Goal: Task Accomplishment & Management: Use online tool/utility

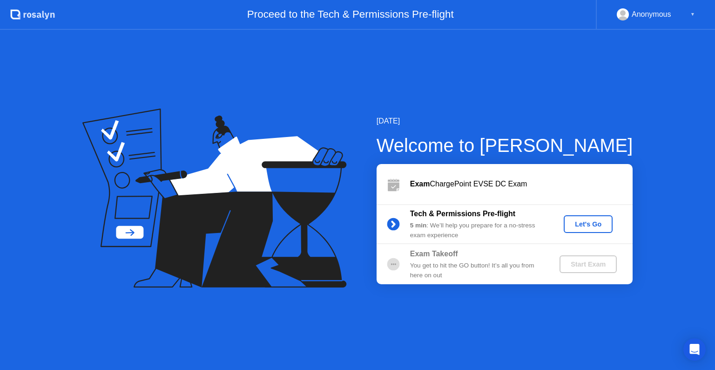
click at [592, 223] on div "Let's Go" at bounding box center [587, 223] width 41 height 7
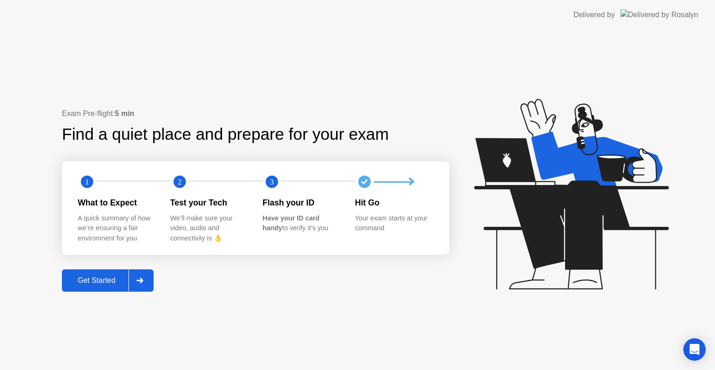
click at [116, 278] on div "Get Started" at bounding box center [97, 280] width 64 height 8
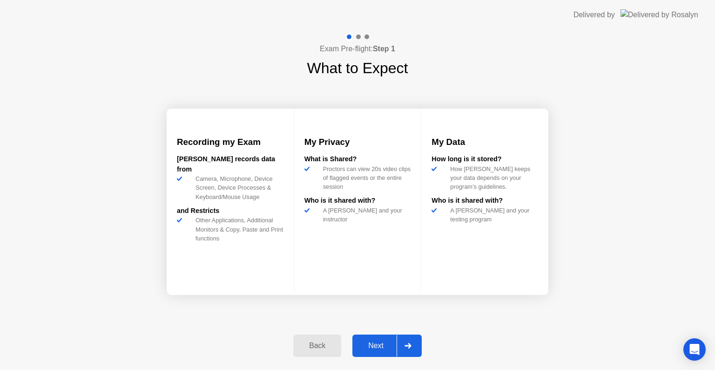
click at [382, 345] on div "Next" at bounding box center [375, 345] width 41 height 8
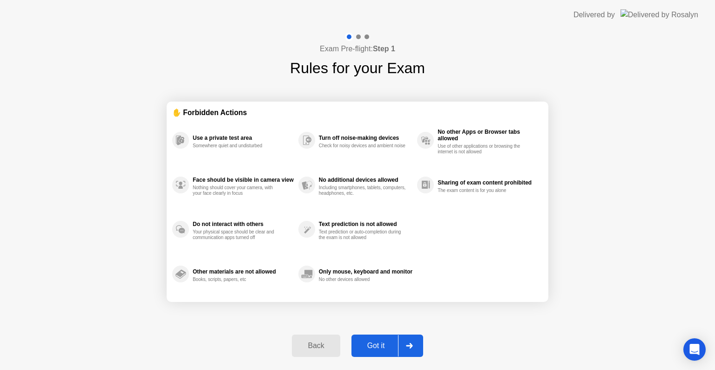
click at [318, 346] on div "Back" at bounding box center [316, 345] width 42 height 8
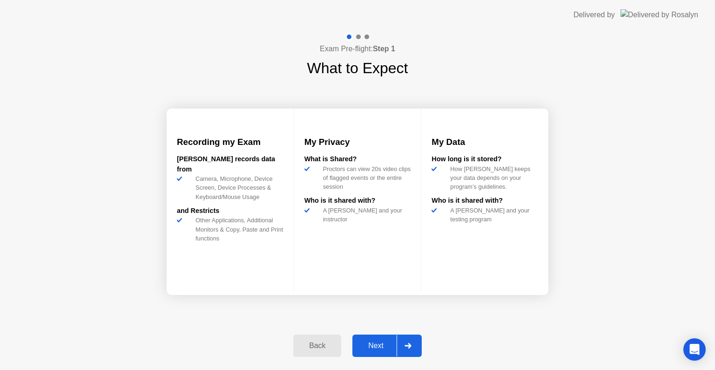
click at [318, 346] on div "Back" at bounding box center [317, 345] width 42 height 8
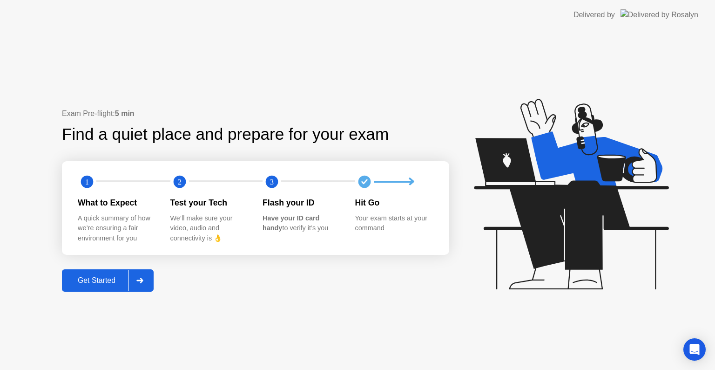
click at [103, 282] on div "Get Started" at bounding box center [97, 280] width 64 height 8
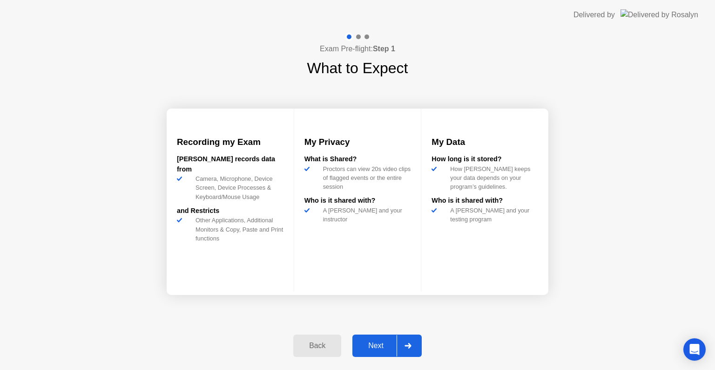
click at [396, 337] on button "Next" at bounding box center [386, 345] width 69 height 22
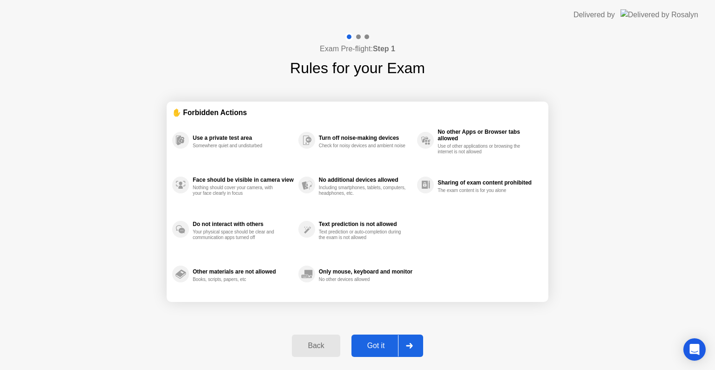
click at [391, 341] on div "Got it" at bounding box center [376, 345] width 44 height 8
select select "Available cameras"
select select "Available speakers"
select select "Available microphones"
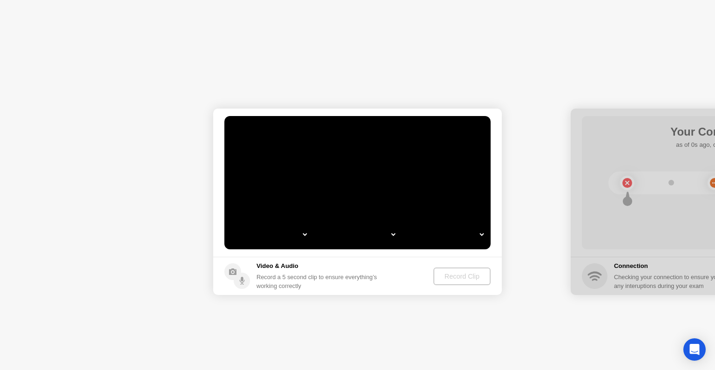
select select "*"
select select "**********"
select select "*******"
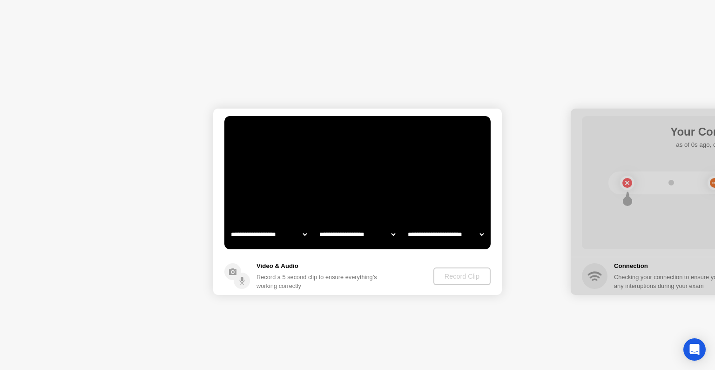
select select "*******"
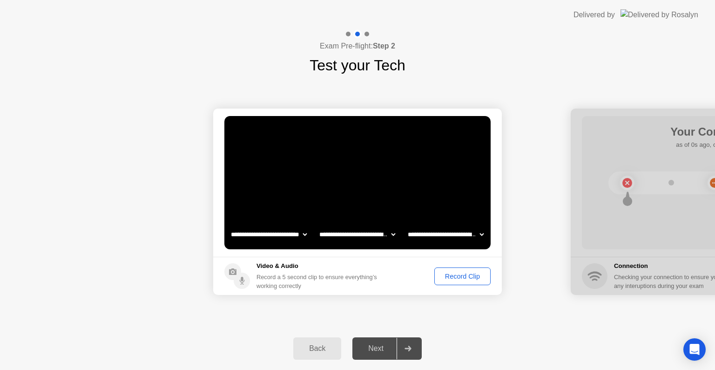
click at [460, 278] on div "Record Clip" at bounding box center [463, 275] width 50 height 7
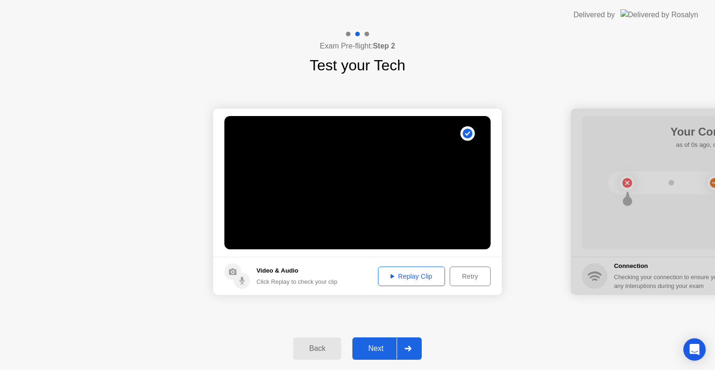
click at [412, 272] on div "Replay Clip" at bounding box center [411, 275] width 61 height 7
click at [400, 277] on div "Replay Clip" at bounding box center [411, 275] width 61 height 7
click at [391, 276] on icon at bounding box center [393, 276] width 4 height 5
drag, startPoint x: 642, startPoint y: 221, endPoint x: 538, endPoint y: 221, distance: 104.7
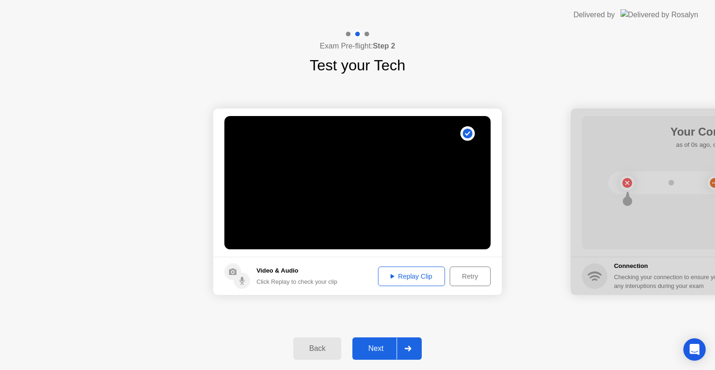
click at [381, 354] on button "Next" at bounding box center [386, 348] width 69 height 22
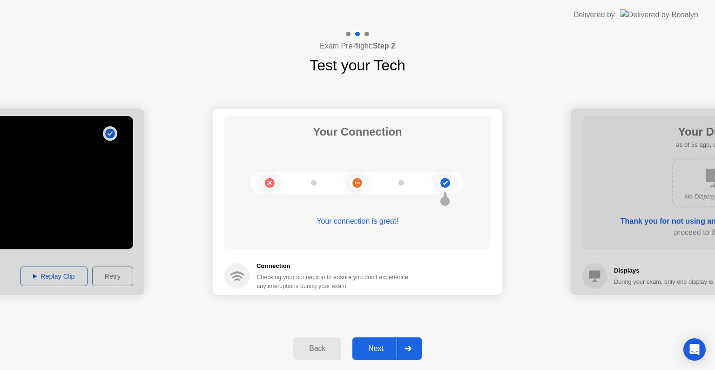
click at [380, 344] on div "Next" at bounding box center [375, 348] width 41 height 8
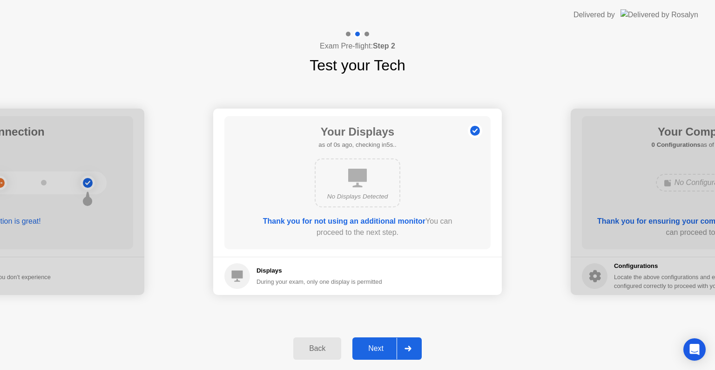
click at [384, 346] on div "Next" at bounding box center [375, 348] width 41 height 8
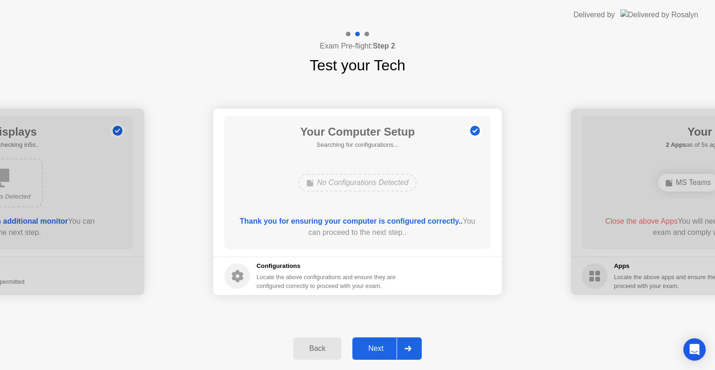
click at [384, 346] on div "Next" at bounding box center [375, 348] width 41 height 8
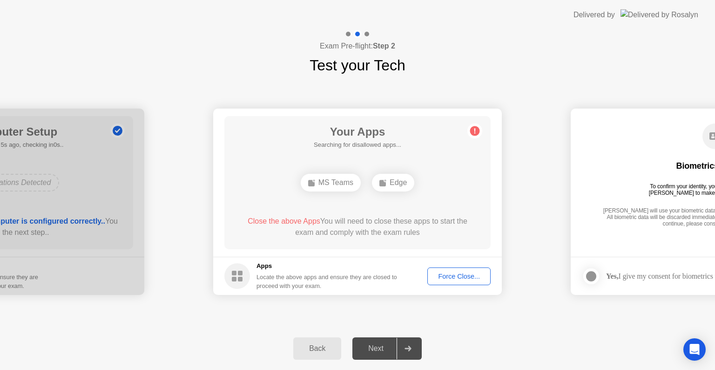
click at [449, 277] on div "Force Close..." at bounding box center [459, 275] width 57 height 7
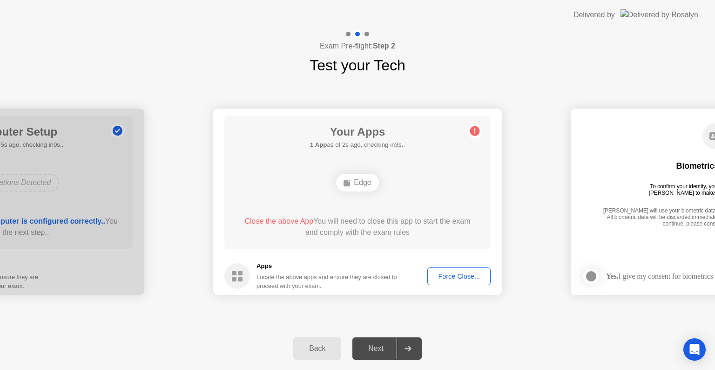
click at [447, 274] on div "Force Close..." at bounding box center [459, 275] width 57 height 7
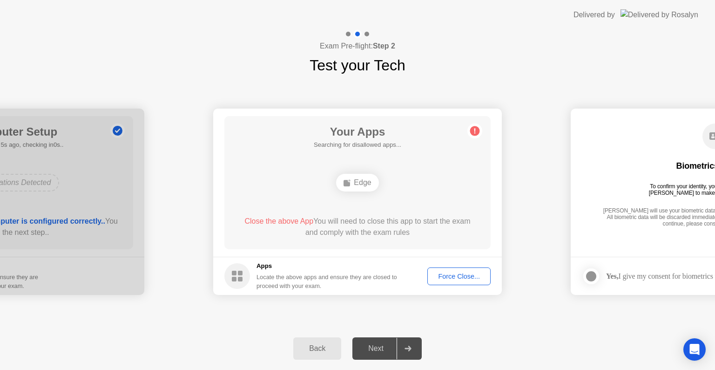
click at [451, 278] on div "Force Close..." at bounding box center [459, 275] width 57 height 7
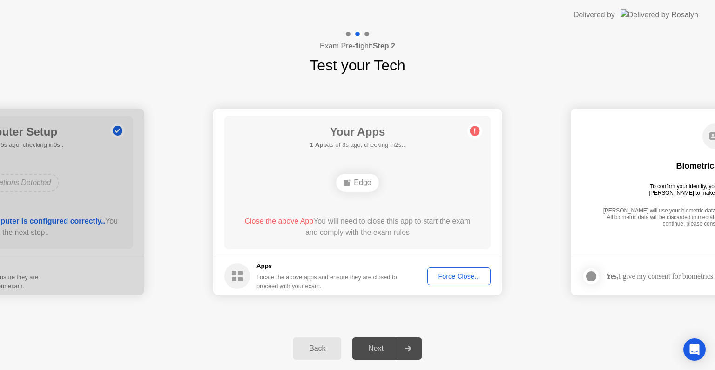
click at [475, 128] on icon at bounding box center [474, 130] width 1 height 5
click at [463, 276] on div "Force Close..." at bounding box center [459, 275] width 57 height 7
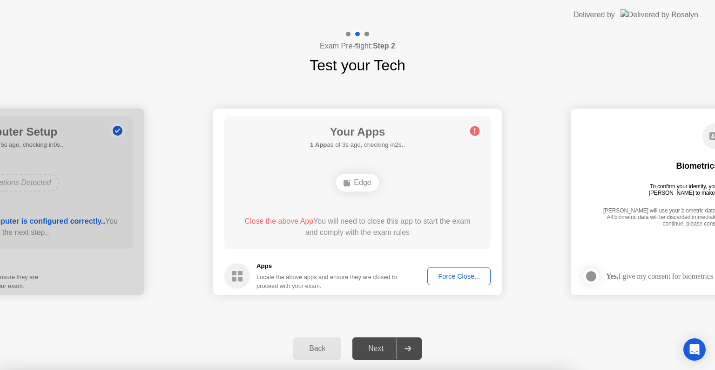
click at [503, 369] on div at bounding box center [357, 370] width 715 height 0
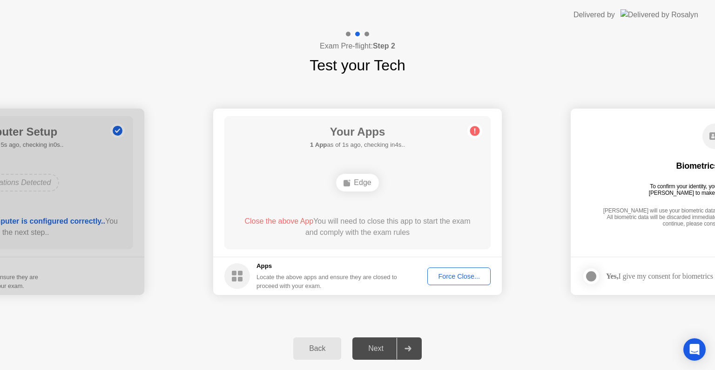
click at [352, 182] on div "Edge" at bounding box center [357, 183] width 42 height 18
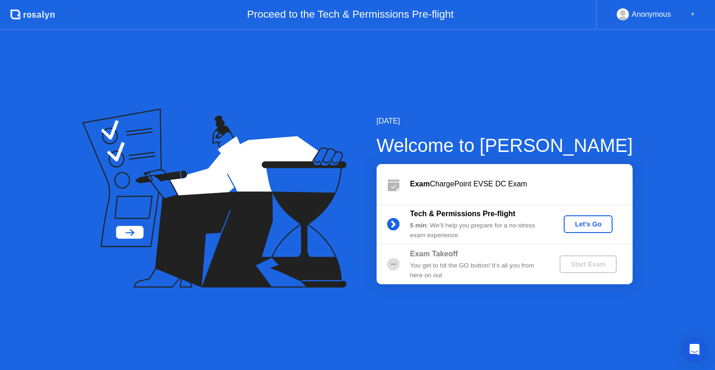
click at [600, 225] on div "Let's Go" at bounding box center [587, 223] width 41 height 7
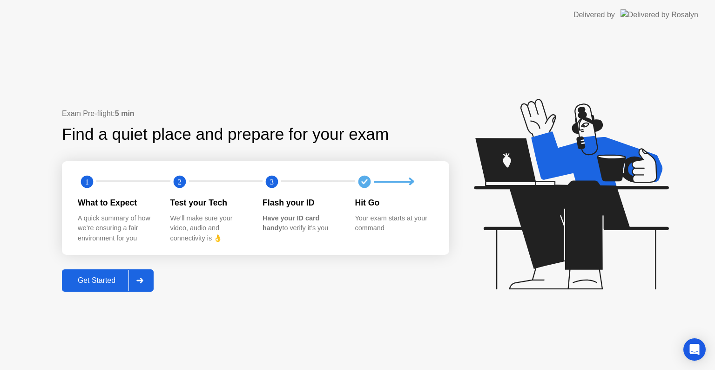
click at [109, 282] on div "Get Started" at bounding box center [97, 280] width 64 height 8
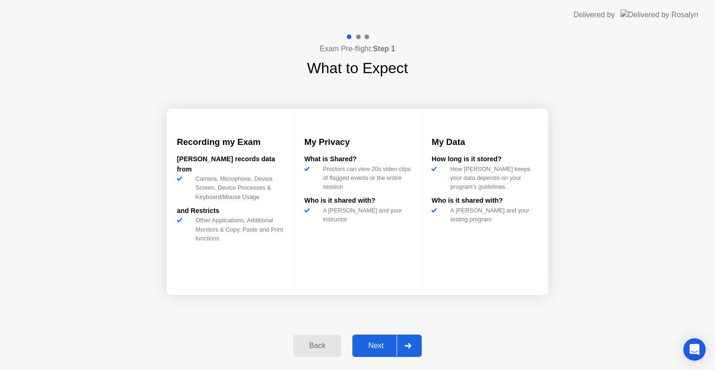
click at [383, 341] on div "Next" at bounding box center [375, 345] width 41 height 8
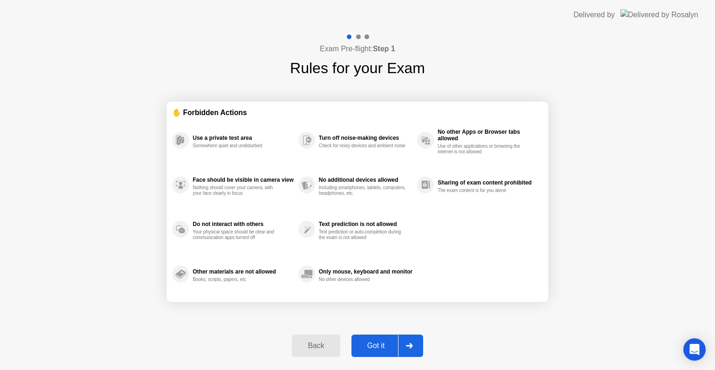
click at [383, 341] on div "Got it" at bounding box center [376, 345] width 44 height 8
select select "**********"
select select "*******"
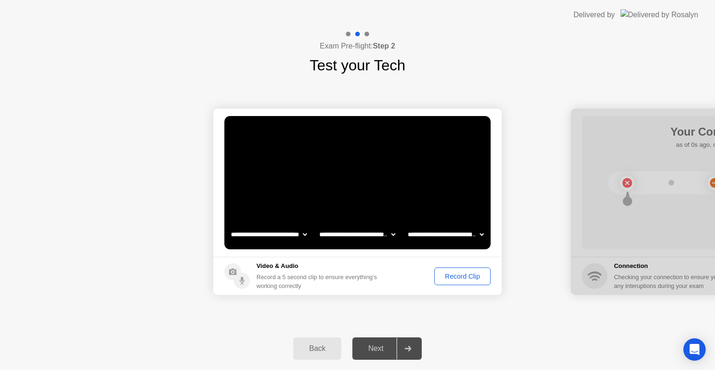
click at [453, 278] on div "Record Clip" at bounding box center [463, 275] width 50 height 7
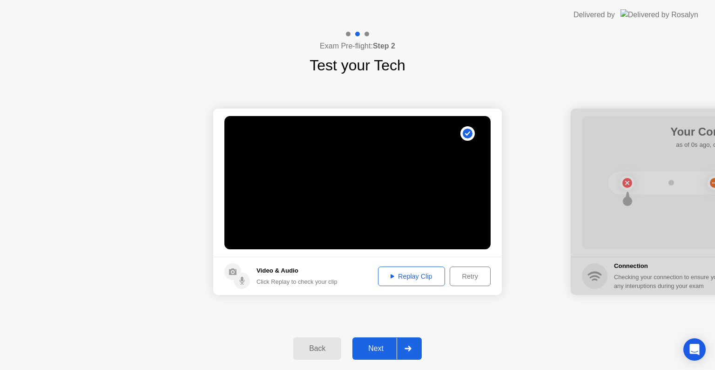
click at [402, 274] on div "Replay Clip" at bounding box center [411, 275] width 61 height 7
click at [391, 277] on icon at bounding box center [393, 276] width 4 height 5
click at [407, 349] on icon at bounding box center [408, 348] width 7 height 6
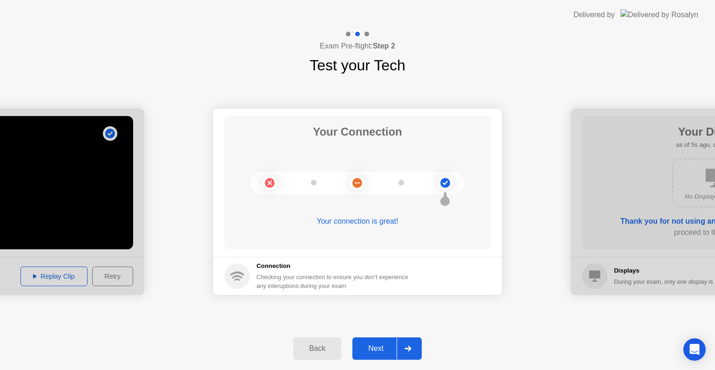
click at [409, 346] on icon at bounding box center [408, 348] width 7 height 6
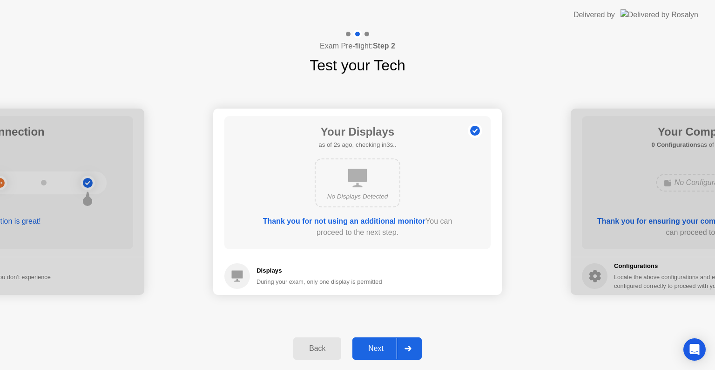
click at [409, 346] on icon at bounding box center [408, 348] width 7 height 6
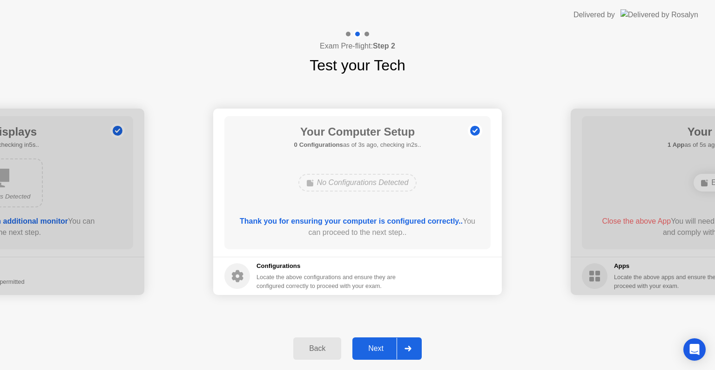
click at [409, 346] on icon at bounding box center [408, 348] width 7 height 6
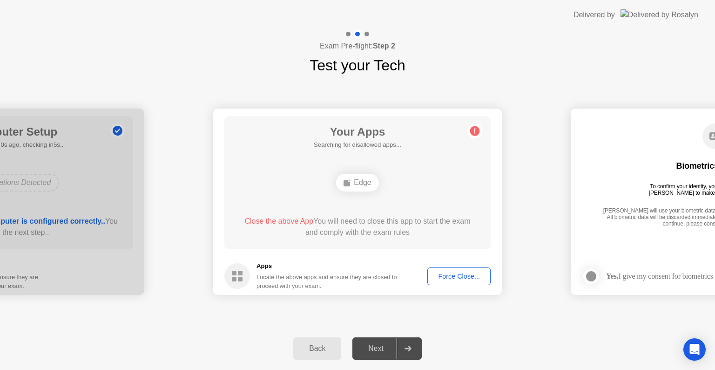
click at [478, 131] on circle at bounding box center [475, 131] width 10 height 10
click at [462, 275] on div "Force Close..." at bounding box center [459, 275] width 57 height 7
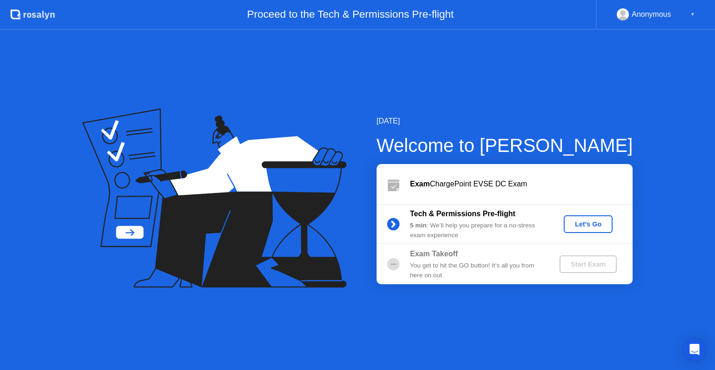
click at [596, 220] on div "Let's Go" at bounding box center [587, 223] width 41 height 7
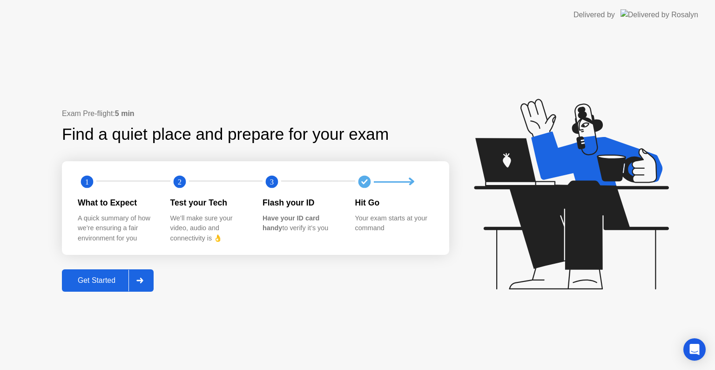
click at [111, 284] on div "Get Started" at bounding box center [97, 280] width 64 height 8
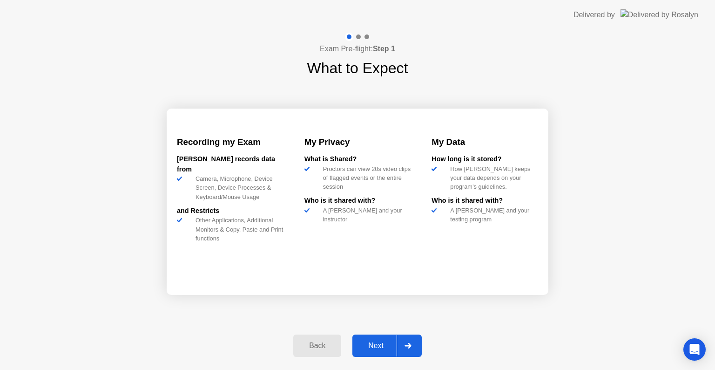
click at [392, 342] on div "Next" at bounding box center [375, 345] width 41 height 8
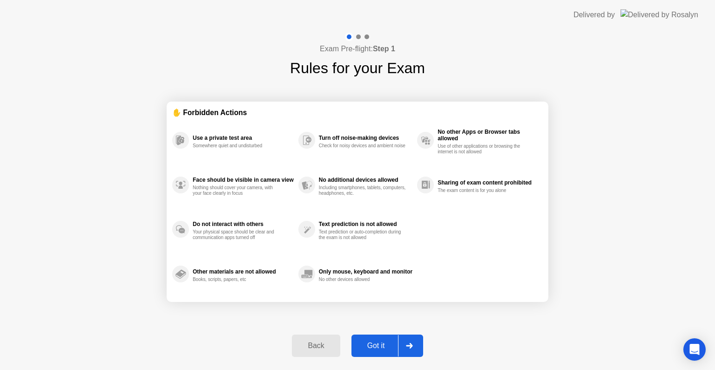
click at [392, 342] on div "Got it" at bounding box center [376, 345] width 44 height 8
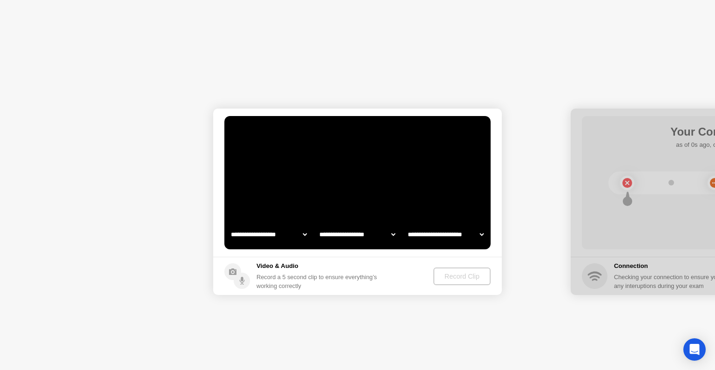
select select "**********"
select select "*******"
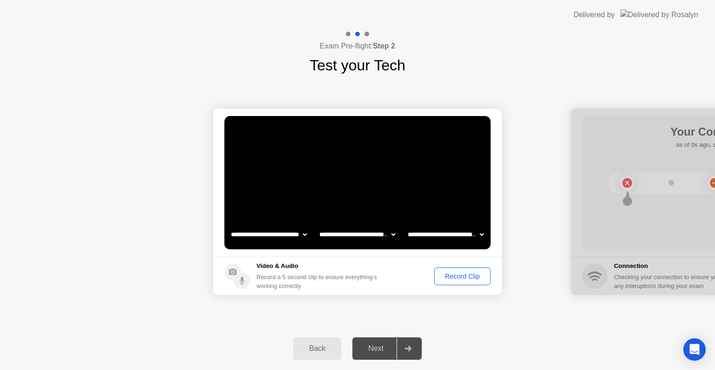
click at [454, 273] on div "Record Clip" at bounding box center [463, 275] width 50 height 7
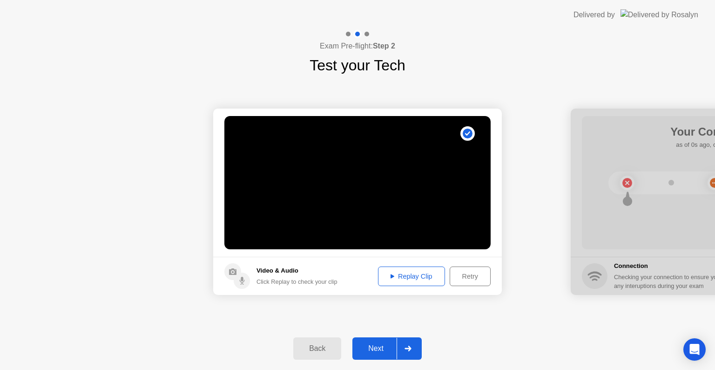
click at [411, 348] on icon at bounding box center [408, 348] width 7 height 6
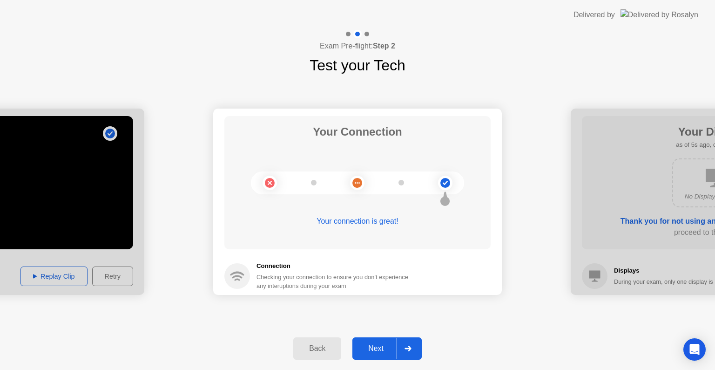
click at [403, 350] on div at bounding box center [408, 347] width 22 height 21
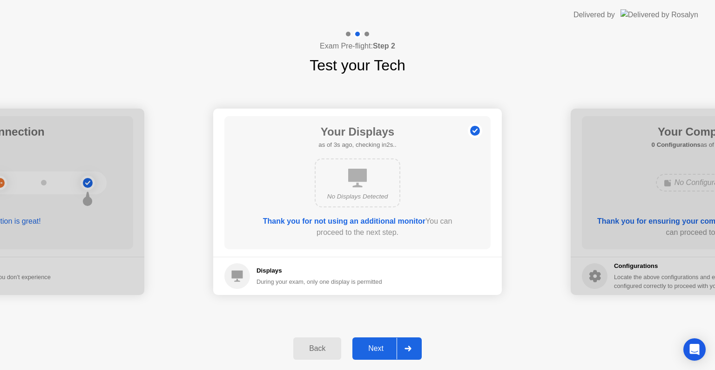
click at [405, 348] on icon at bounding box center [408, 348] width 7 height 6
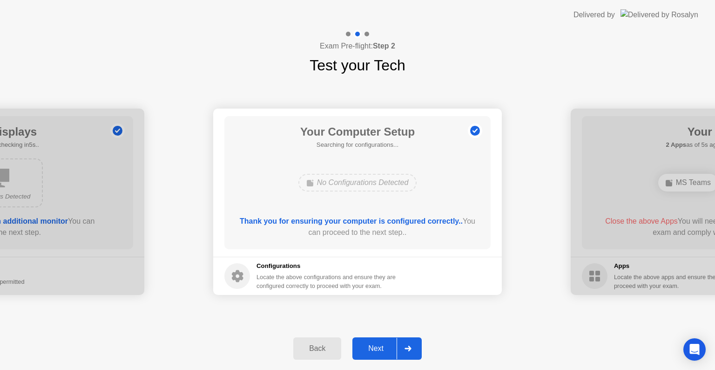
click at [405, 348] on icon at bounding box center [408, 348] width 7 height 6
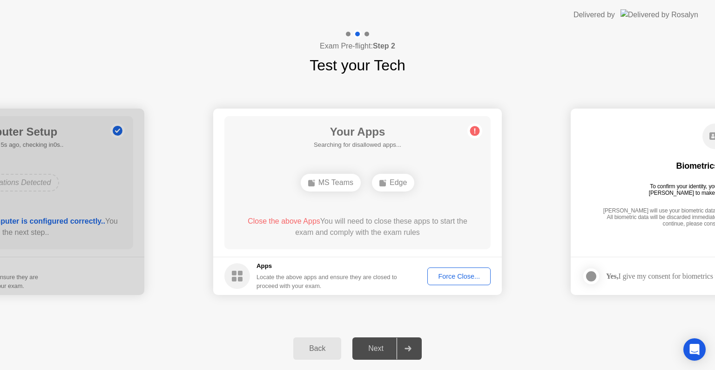
click at [481, 279] on div "Force Close..." at bounding box center [459, 275] width 57 height 7
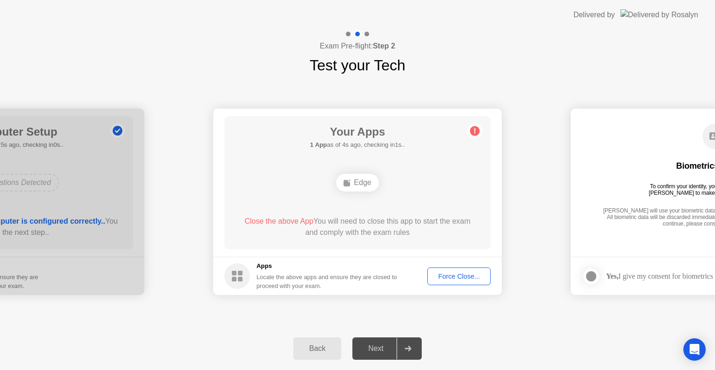
click at [344, 182] on rect at bounding box center [347, 183] width 7 height 7
click at [459, 280] on div "Force Close..." at bounding box center [459, 275] width 57 height 7
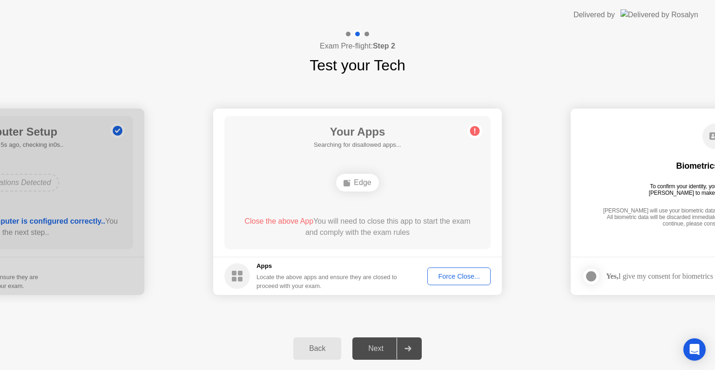
click at [272, 218] on span "Close the above App" at bounding box center [278, 221] width 69 height 8
click at [451, 279] on div "Force Close..." at bounding box center [459, 275] width 57 height 7
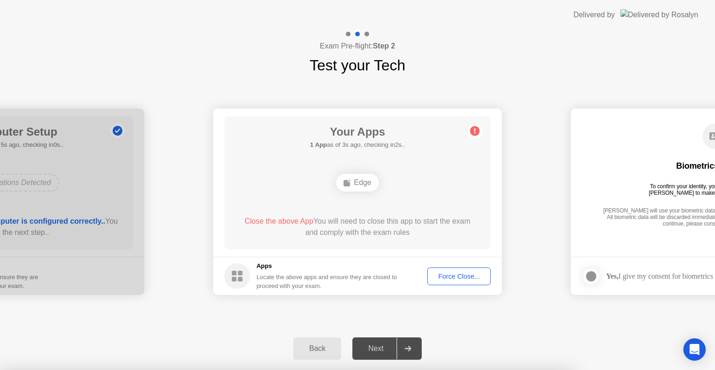
click at [514, 369] on div at bounding box center [357, 370] width 715 height 0
click at [516, 369] on div at bounding box center [357, 370] width 715 height 0
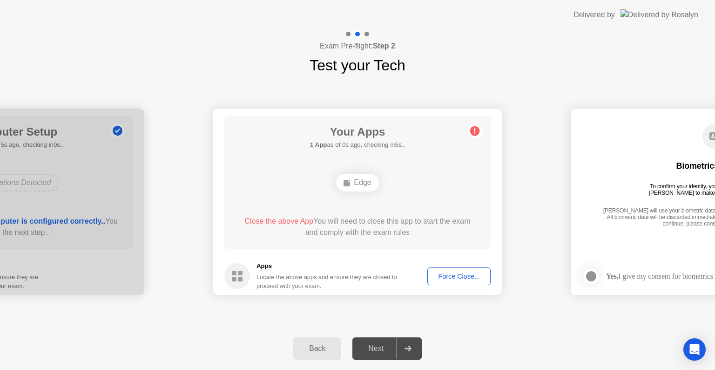
click at [266, 220] on span "Close the above App" at bounding box center [278, 221] width 69 height 8
drag, startPoint x: 510, startPoint y: 220, endPoint x: 356, endPoint y: 216, distance: 154.6
drag, startPoint x: 642, startPoint y: 183, endPoint x: 464, endPoint y: 189, distance: 177.9
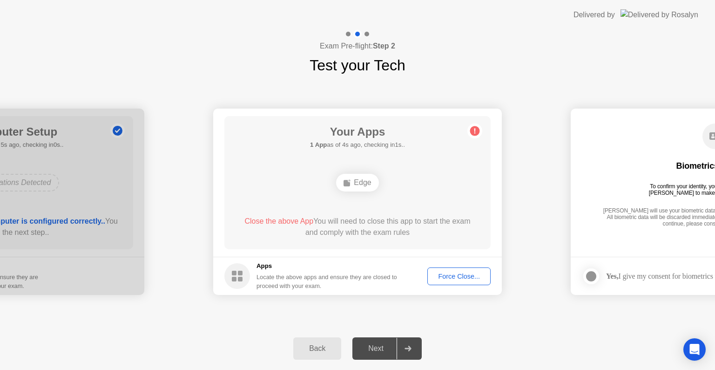
click at [447, 277] on div "Force Close..." at bounding box center [459, 275] width 57 height 7
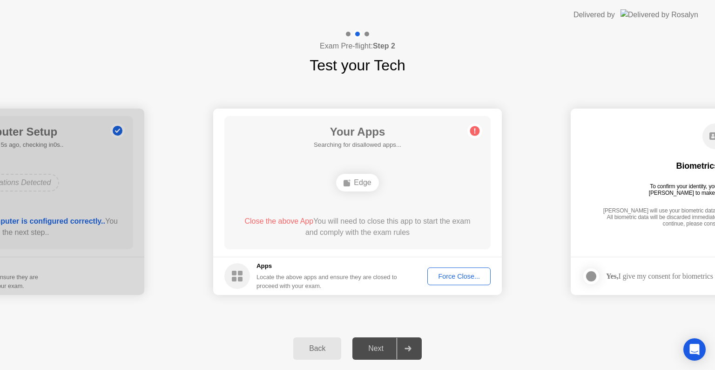
drag, startPoint x: 470, startPoint y: 274, endPoint x: 470, endPoint y: 285, distance: 10.7
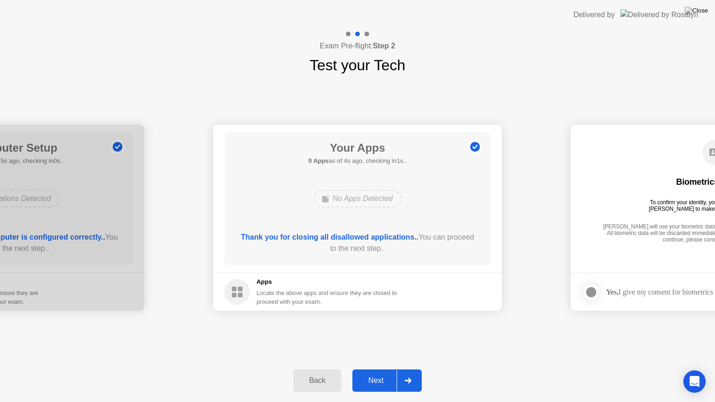
click at [381, 369] on div "Next" at bounding box center [375, 381] width 41 height 8
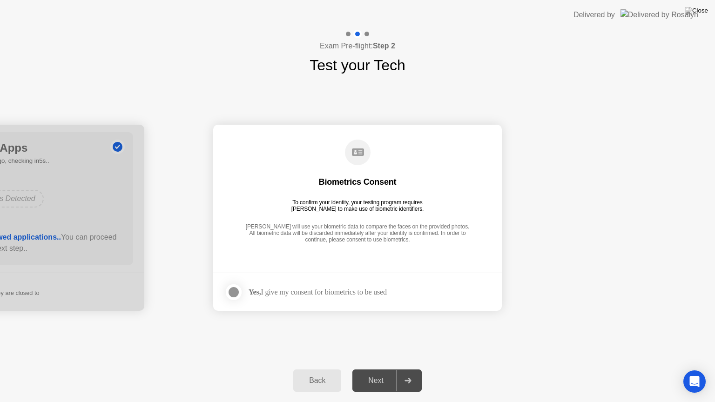
click at [234, 291] on div at bounding box center [233, 292] width 11 height 11
click at [378, 369] on div "Next" at bounding box center [375, 381] width 41 height 8
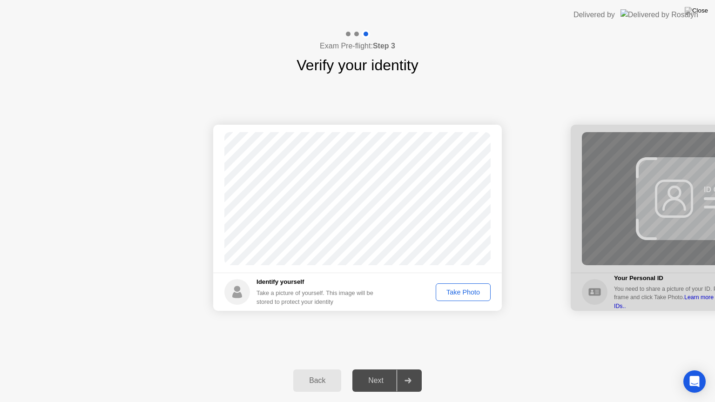
click at [456, 292] on div "Take Photo" at bounding box center [463, 292] width 48 height 7
click at [396, 369] on div "Next" at bounding box center [375, 381] width 41 height 8
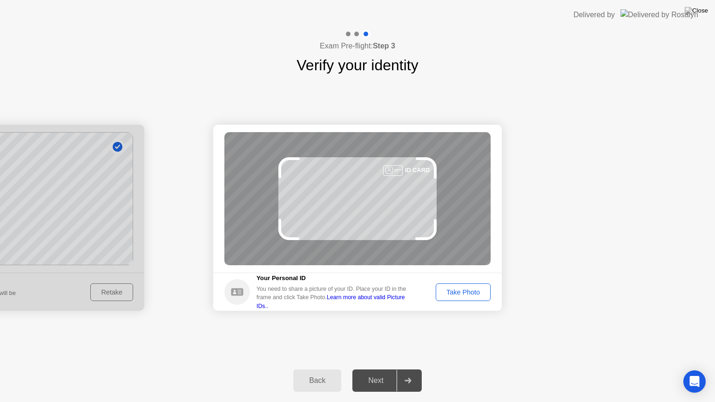
click at [467, 289] on div "Take Photo" at bounding box center [463, 292] width 48 height 7
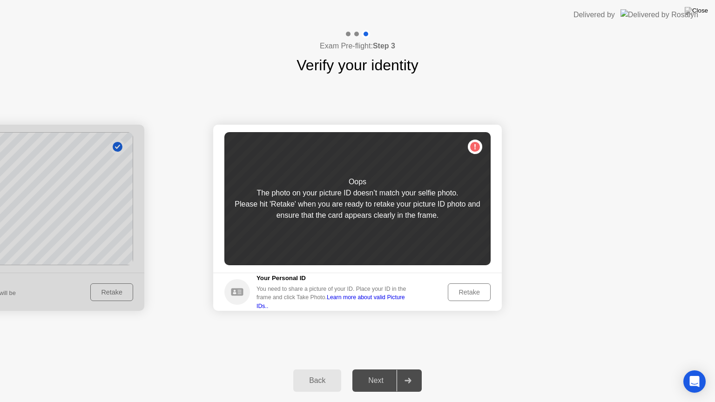
click at [462, 292] on div "Retake" at bounding box center [469, 292] width 36 height 7
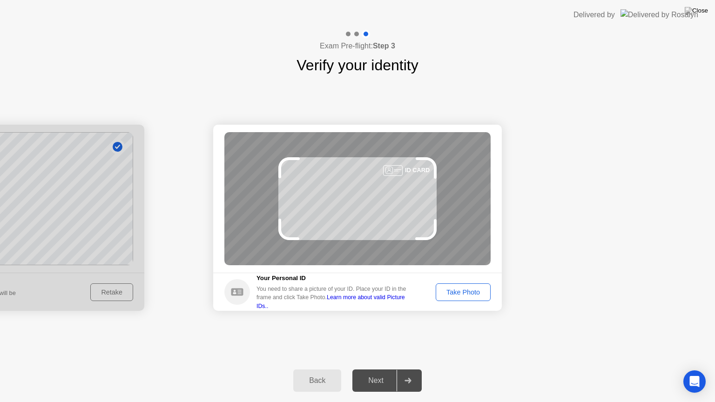
click at [462, 292] on div "Take Photo" at bounding box center [463, 292] width 48 height 7
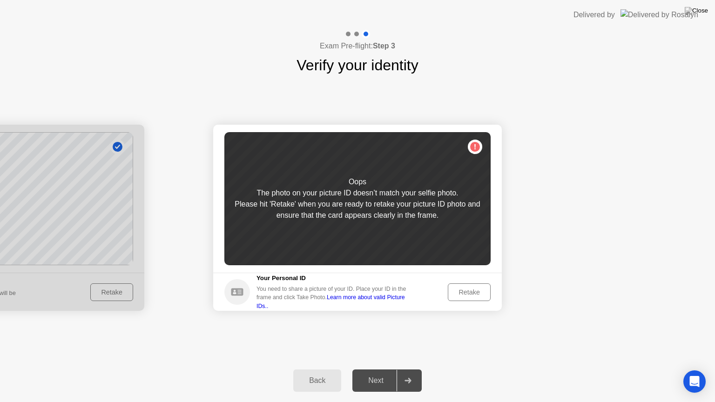
click at [462, 292] on div "Retake" at bounding box center [469, 292] width 36 height 7
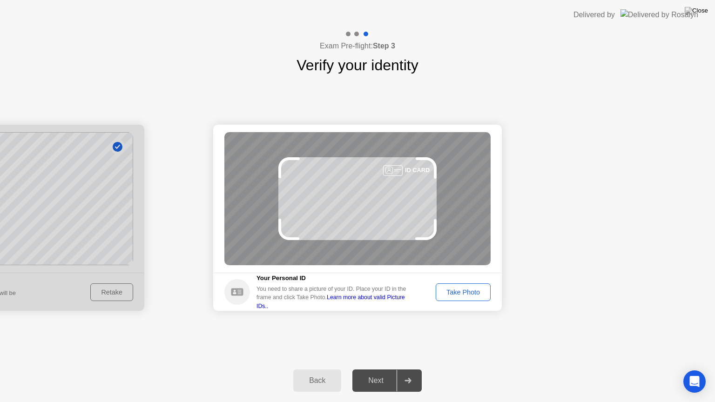
click at [462, 292] on div "Take Photo" at bounding box center [463, 292] width 48 height 7
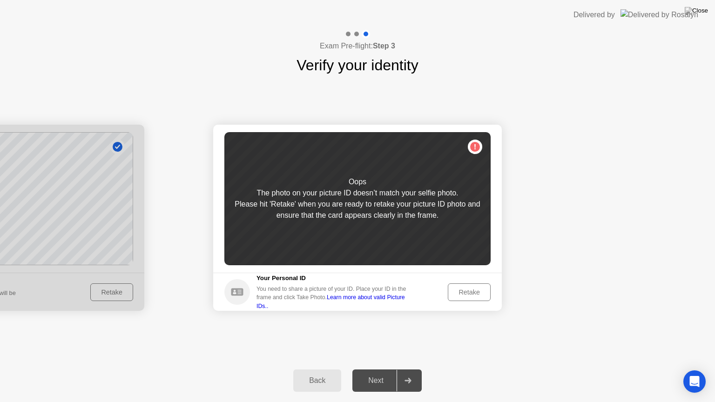
click at [31, 214] on div at bounding box center [0, 218] width 289 height 186
click at [324, 369] on div "Back" at bounding box center [317, 381] width 42 height 8
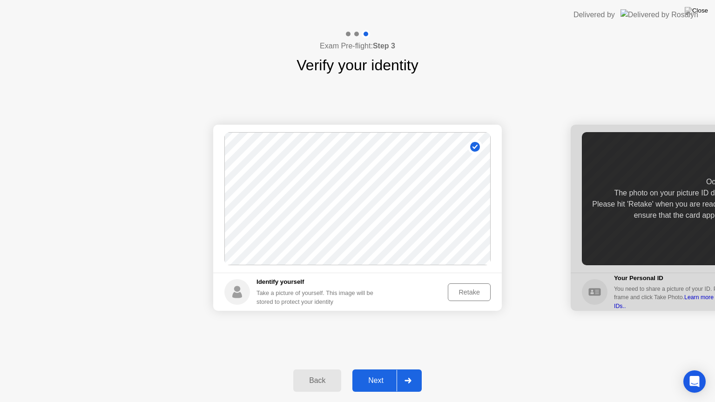
click at [462, 293] on div "Retake" at bounding box center [469, 292] width 36 height 7
click at [462, 293] on div "Take Photo" at bounding box center [463, 292] width 48 height 7
click at [380, 369] on div "Next" at bounding box center [375, 381] width 41 height 8
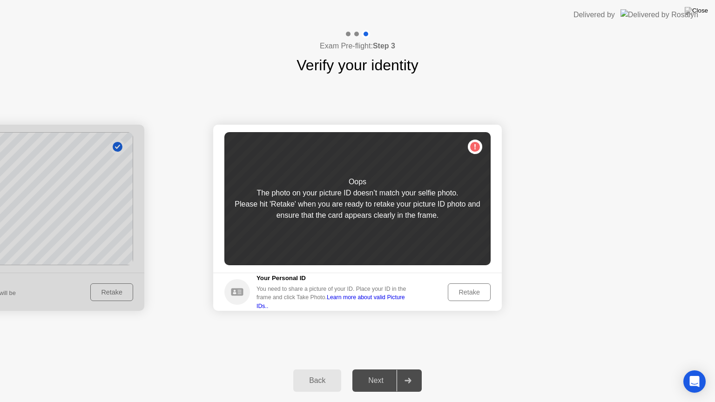
click at [466, 294] on div "Retake" at bounding box center [469, 292] width 36 height 7
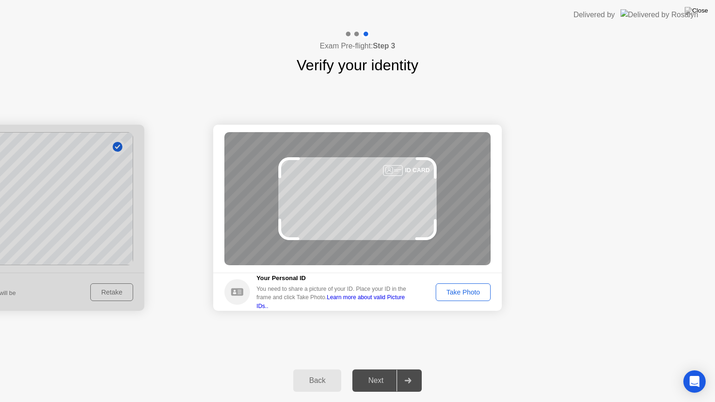
click at [466, 294] on div "Take Photo" at bounding box center [463, 292] width 48 height 7
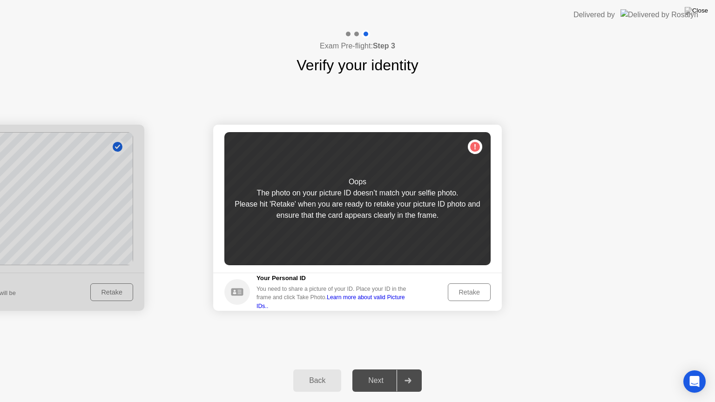
click at [466, 294] on div "Retake" at bounding box center [469, 292] width 36 height 7
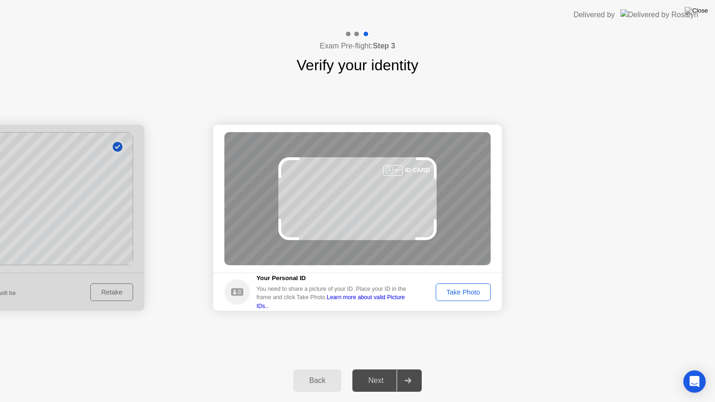
click at [466, 294] on div "Take Photo" at bounding box center [463, 292] width 48 height 7
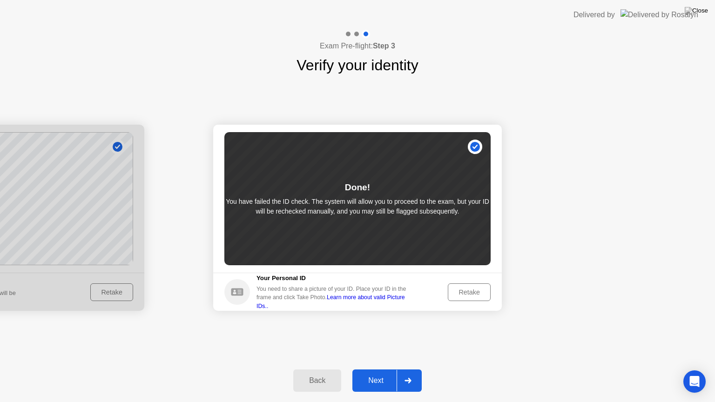
drag, startPoint x: 386, startPoint y: 337, endPoint x: 382, endPoint y: 375, distance: 37.9
click at [382, 369] on div "Exam Pre-flight: Step 3 Verify your identity Success Photo is correctly taken I…" at bounding box center [357, 216] width 715 height 372
click at [383, 369] on div "Next" at bounding box center [375, 381] width 41 height 8
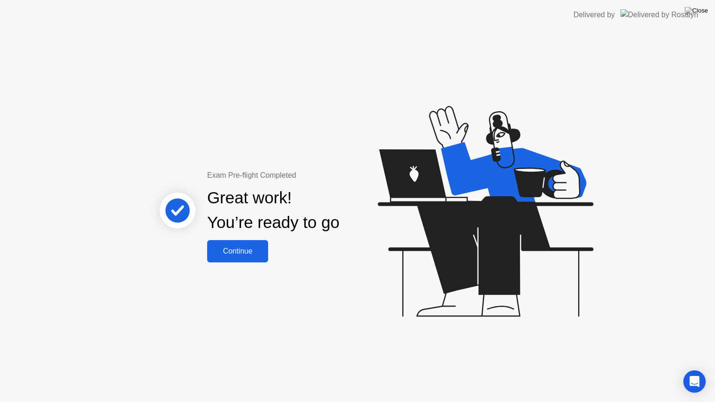
click at [253, 253] on div "Continue" at bounding box center [237, 251] width 55 height 8
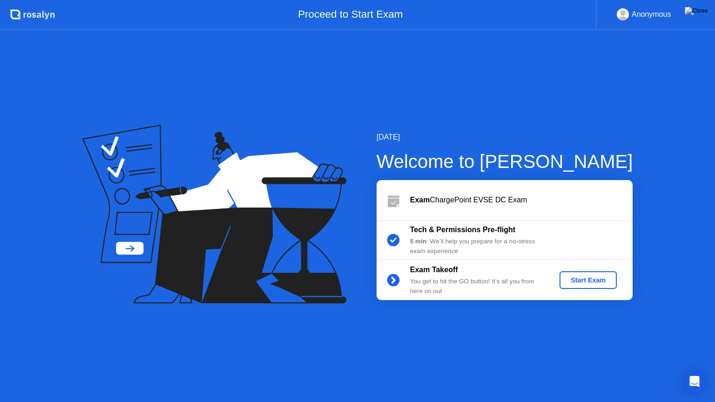
click at [581, 279] on div "Start Exam" at bounding box center [588, 280] width 50 height 7
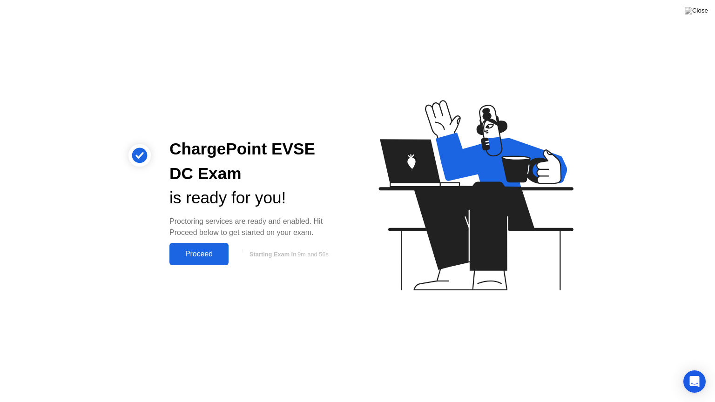
click at [205, 252] on div "Proceed" at bounding box center [199, 254] width 54 height 8
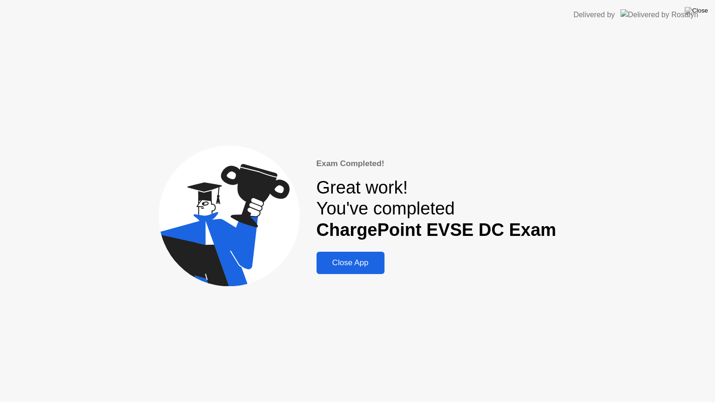
click at [366, 267] on div "Close App" at bounding box center [350, 262] width 62 height 9
